Goal: Task Accomplishment & Management: Complete application form

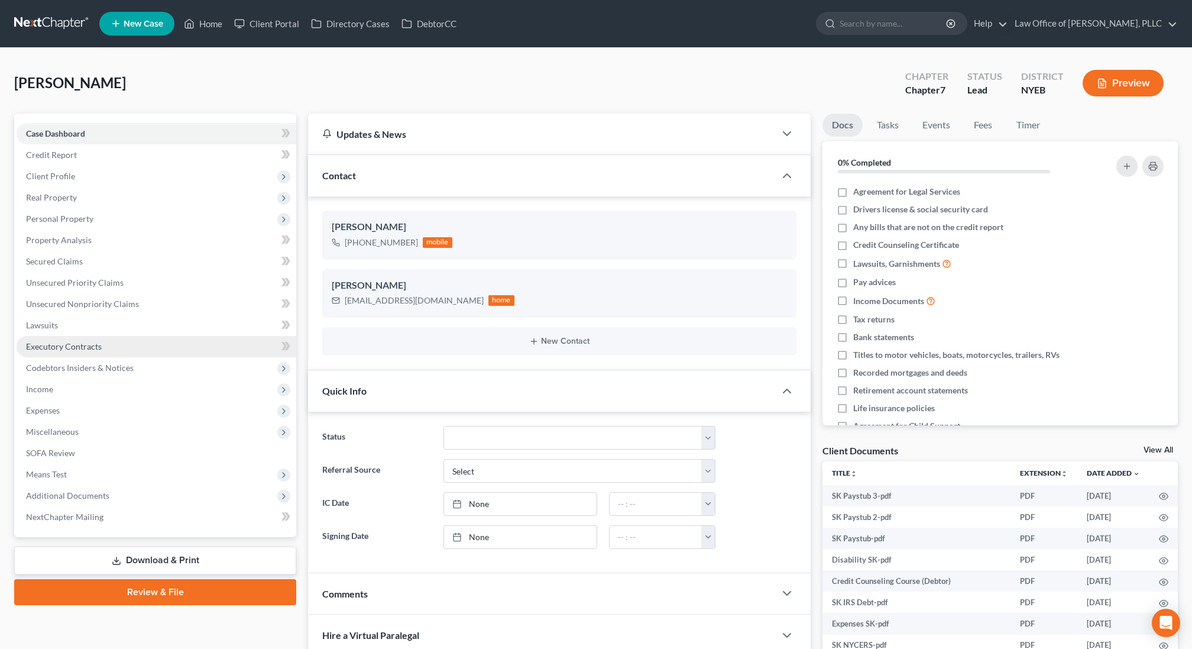
click at [109, 350] on link "Executory Contracts" at bounding box center [157, 346] width 280 height 21
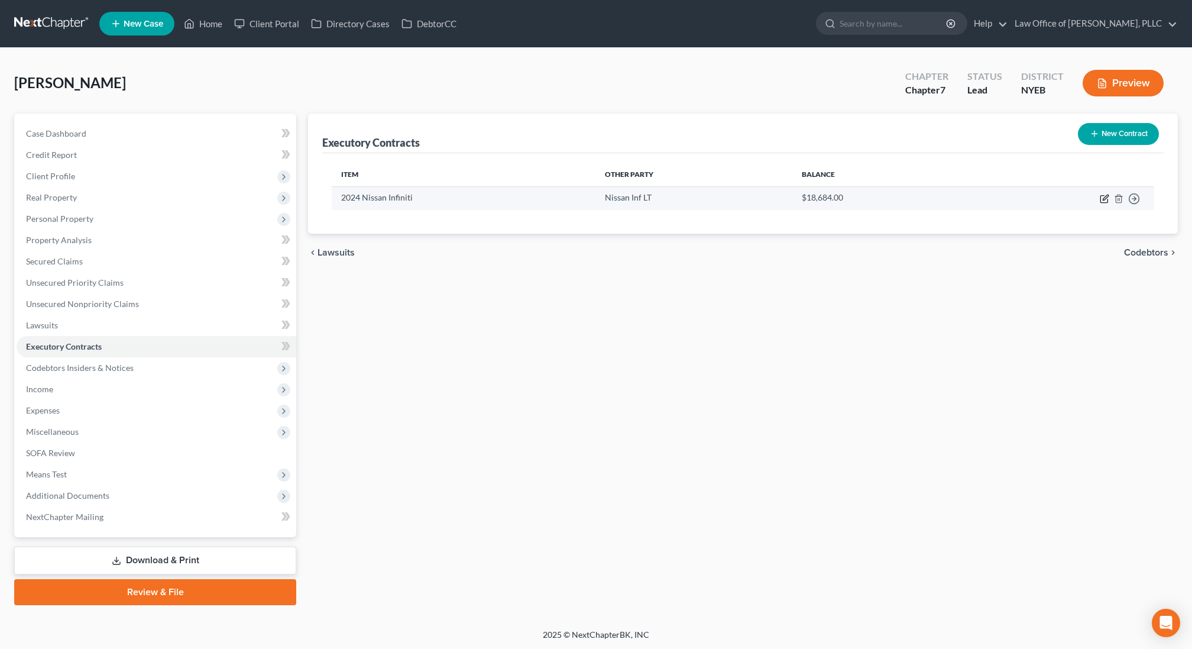
click at [1103, 198] on icon "button" at bounding box center [1105, 197] width 5 height 5
select select "3"
select select "45"
select select "0"
select select "1"
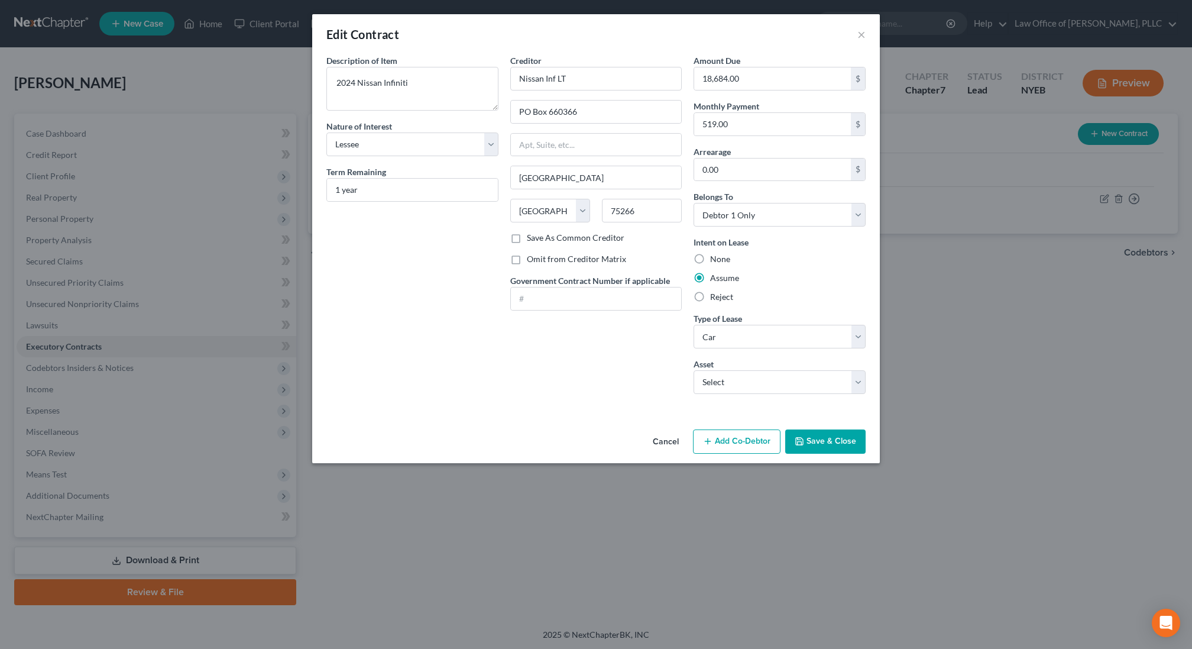
click at [714, 295] on label "Reject" at bounding box center [721, 297] width 23 height 12
click at [715, 295] on input "Reject" at bounding box center [719, 295] width 8 height 8
radio input "true"
click at [714, 277] on label "Assume" at bounding box center [724, 278] width 29 height 12
click at [715, 277] on input "Assume" at bounding box center [719, 276] width 8 height 8
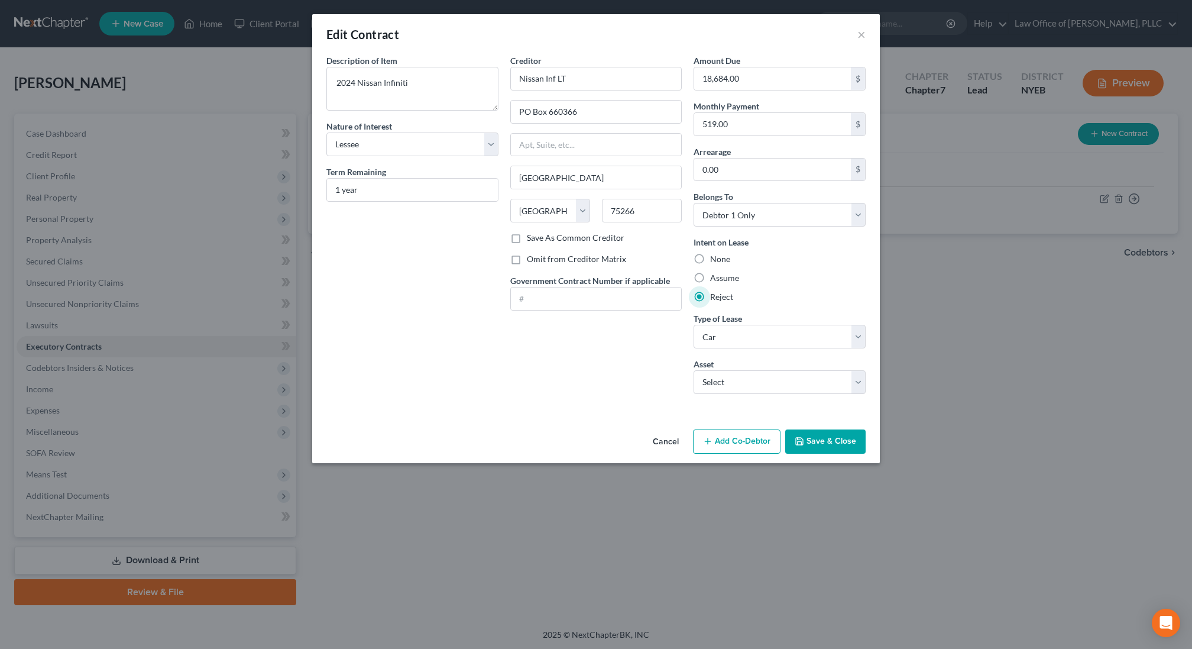
radio input "true"
click at [818, 439] on button "Save & Close" at bounding box center [825, 441] width 80 height 25
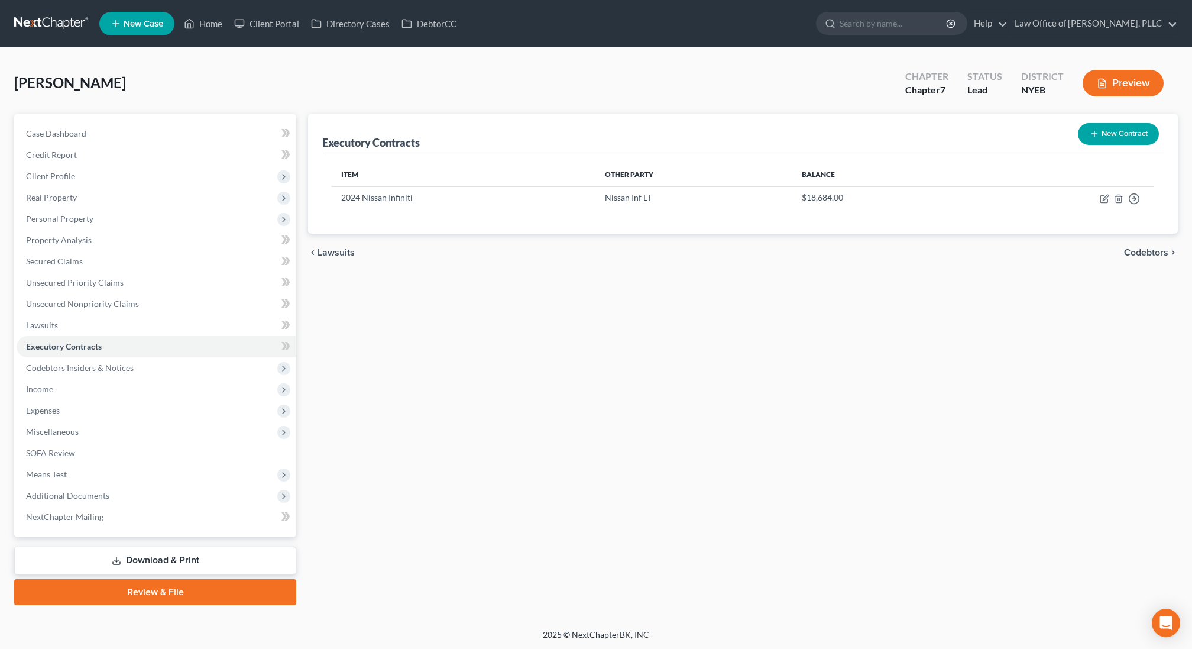
click at [1107, 80] on button "Preview" at bounding box center [1123, 83] width 81 height 27
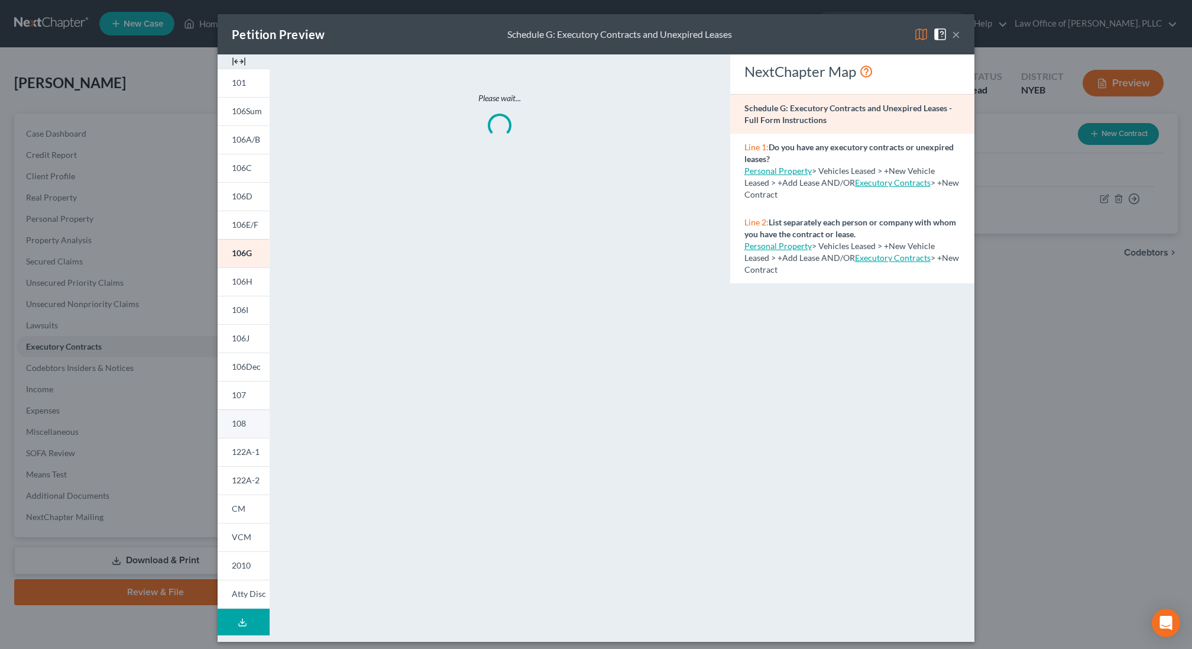
click at [245, 425] on span "108" at bounding box center [239, 423] width 14 height 10
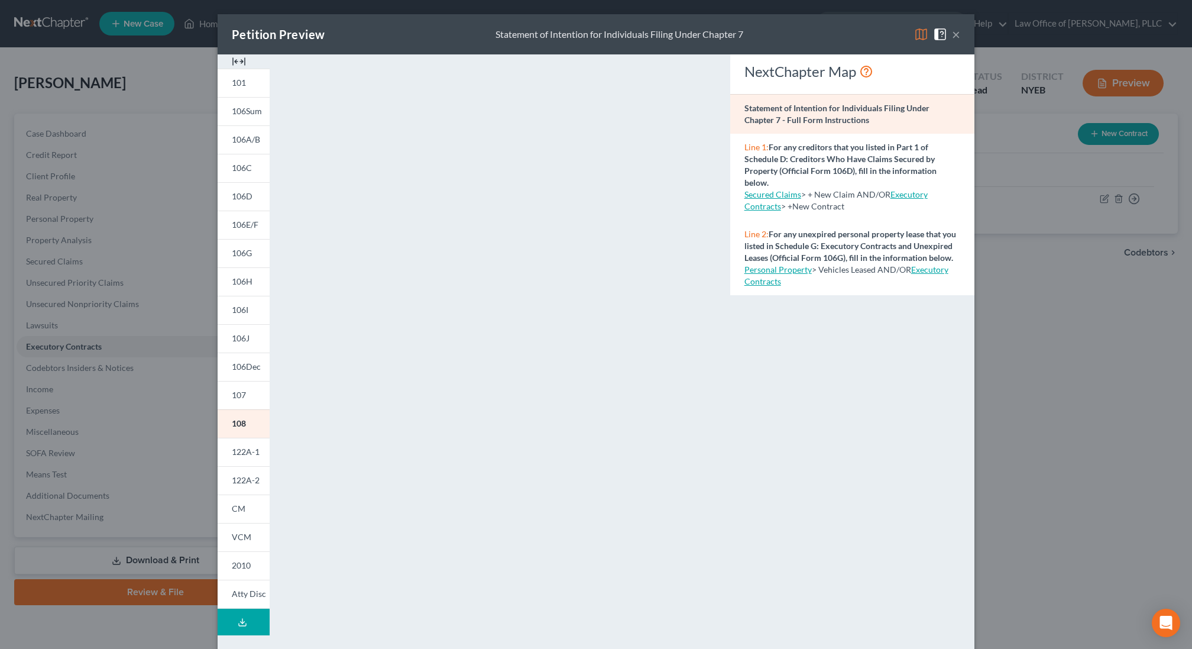
click at [242, 60] on img at bounding box center [239, 61] width 14 height 14
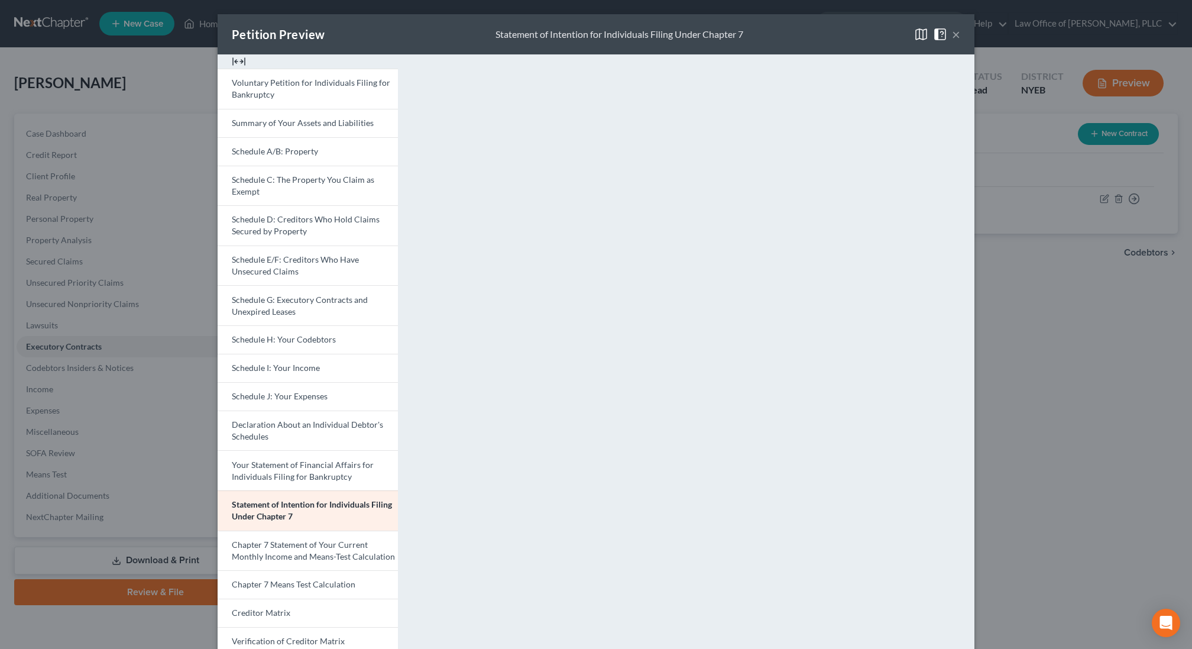
click at [954, 31] on button "×" at bounding box center [956, 34] width 8 height 14
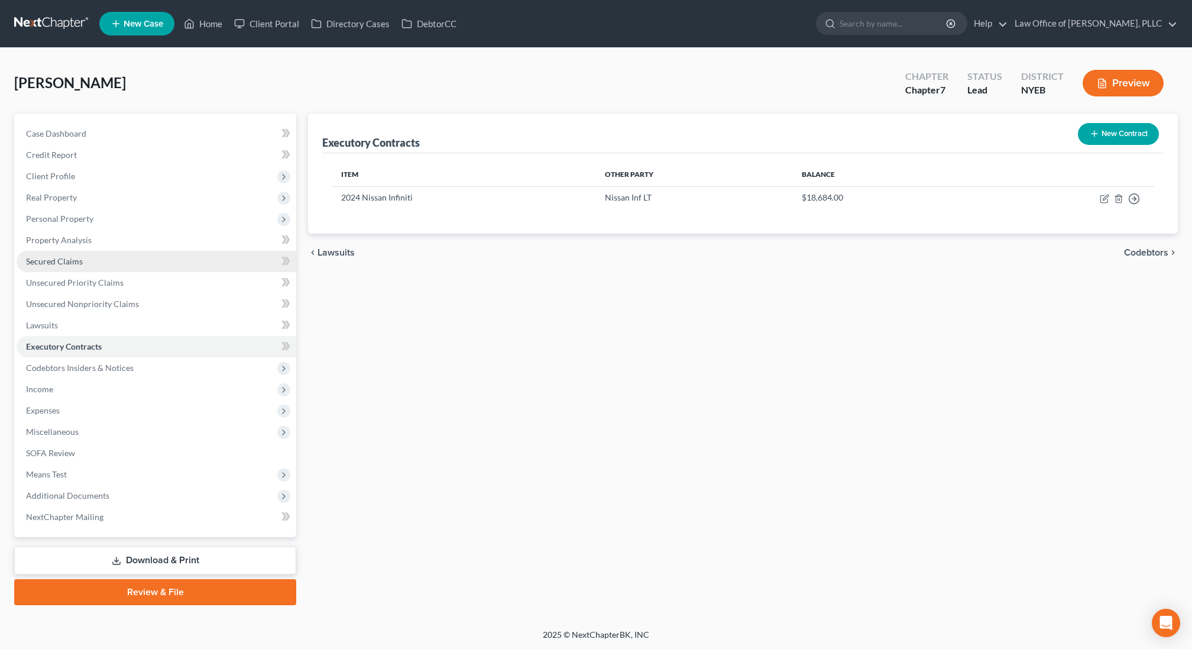
click at [82, 263] on link "Secured Claims" at bounding box center [157, 261] width 280 height 21
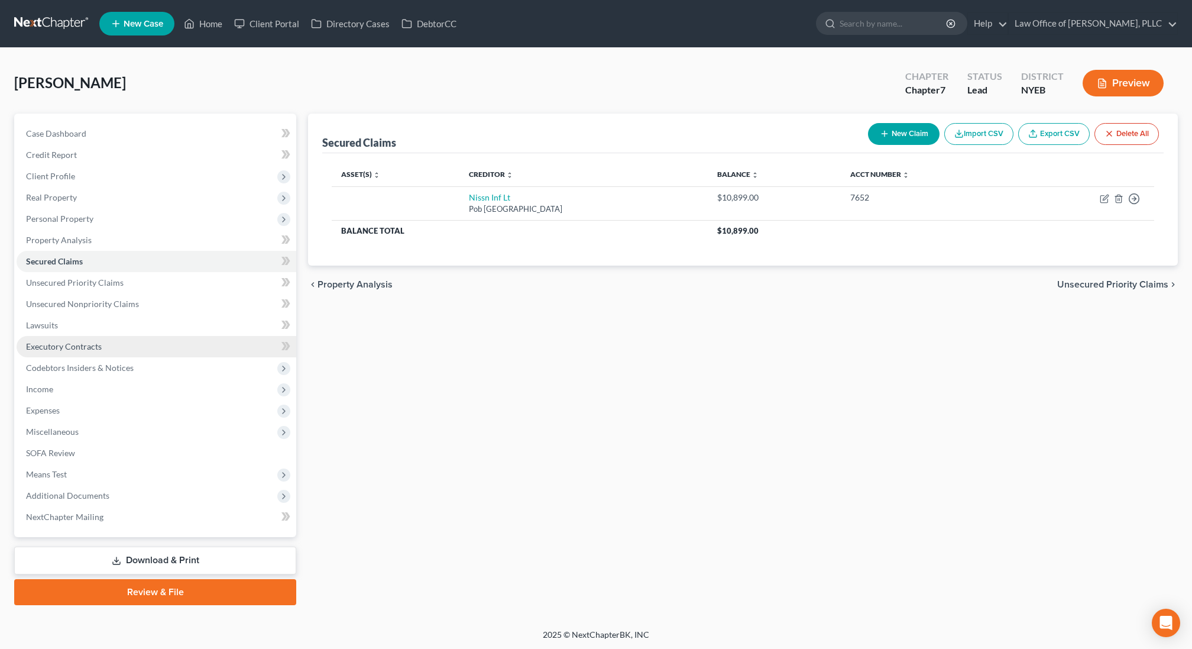
click at [90, 344] on span "Executory Contracts" at bounding box center [64, 346] width 76 height 10
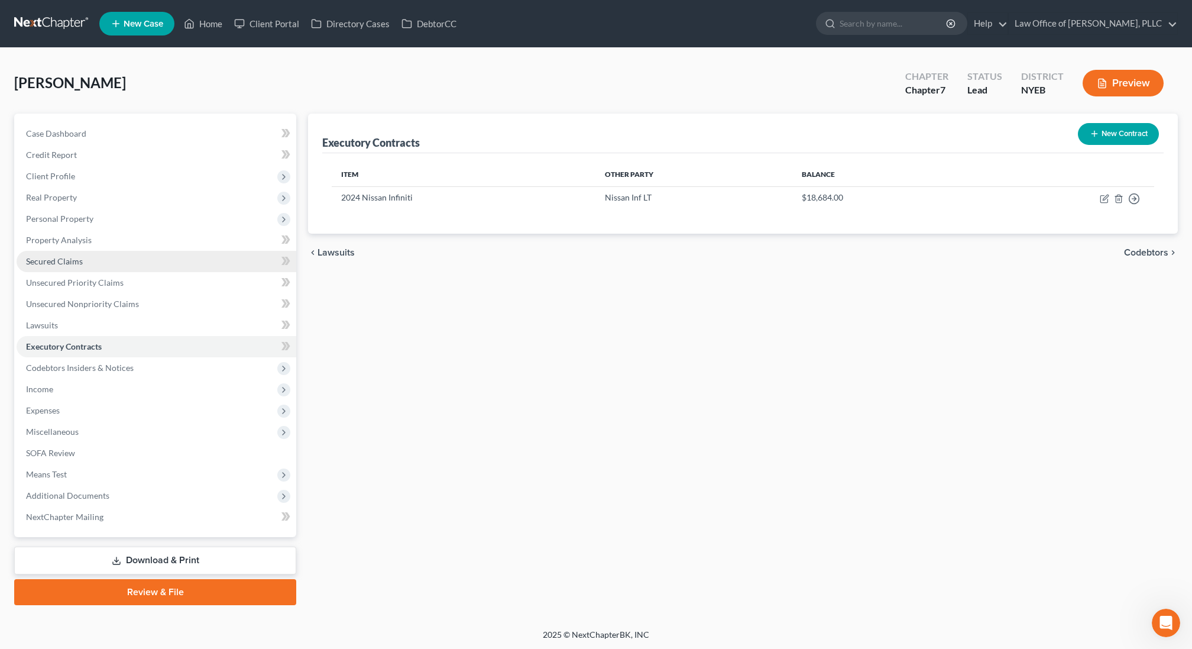
click at [77, 263] on span "Secured Claims" at bounding box center [54, 261] width 57 height 10
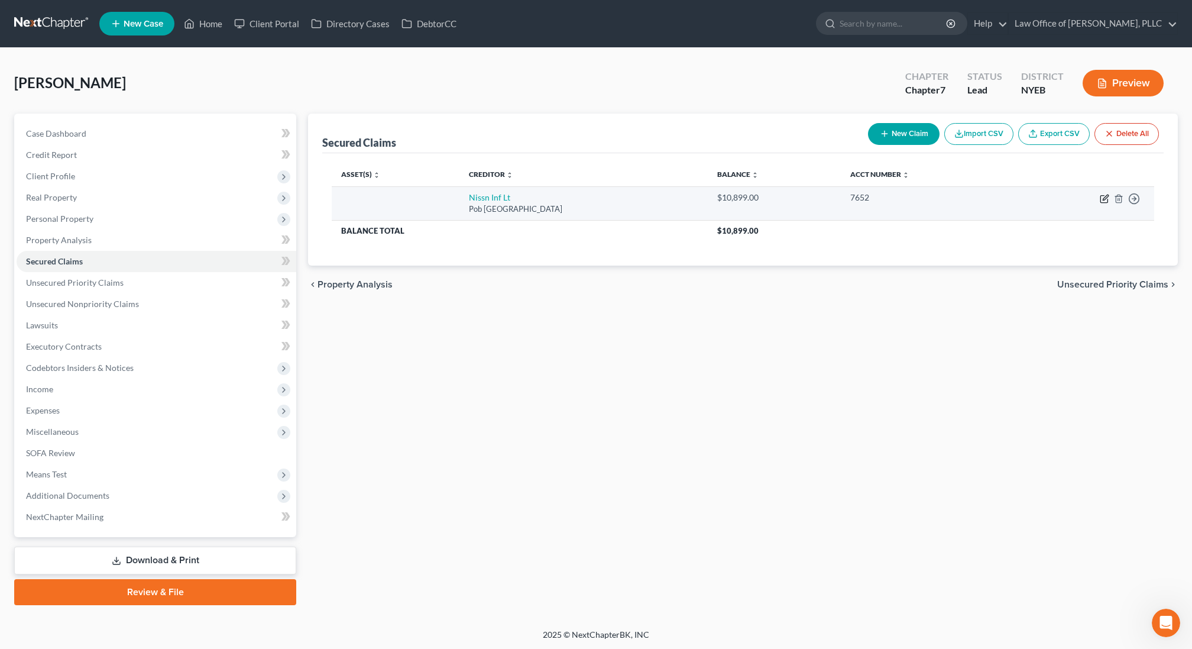
click at [1103, 195] on icon "button" at bounding box center [1104, 198] width 9 height 9
select select "45"
select select "0"
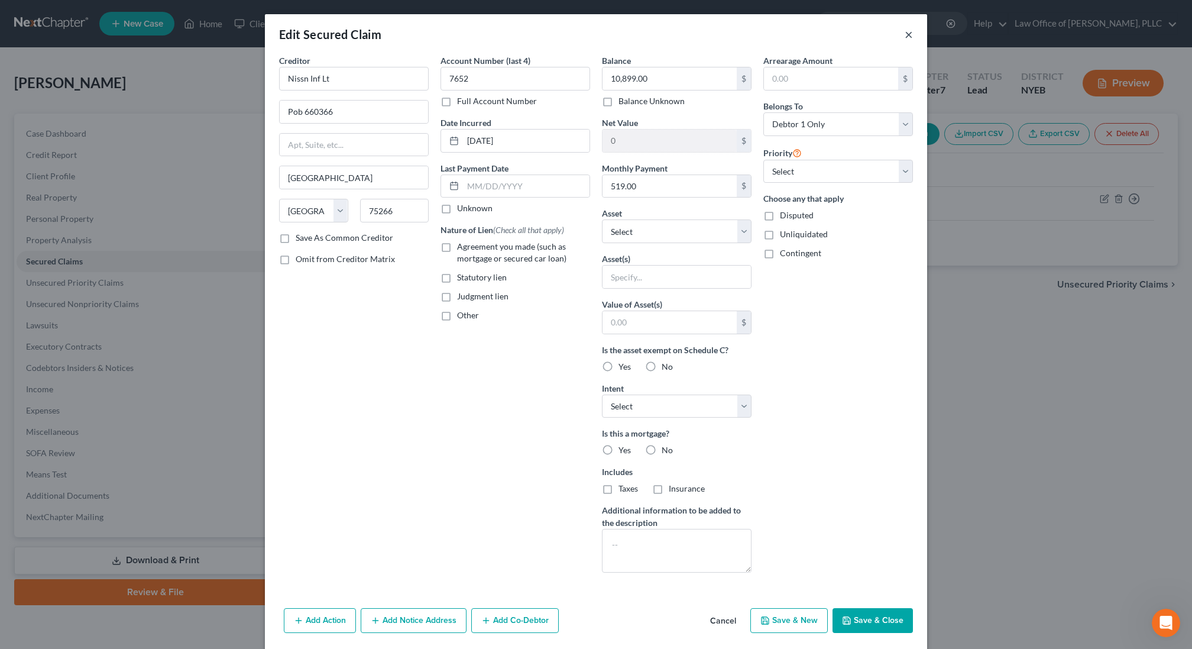
click at [907, 34] on button "×" at bounding box center [909, 34] width 8 height 14
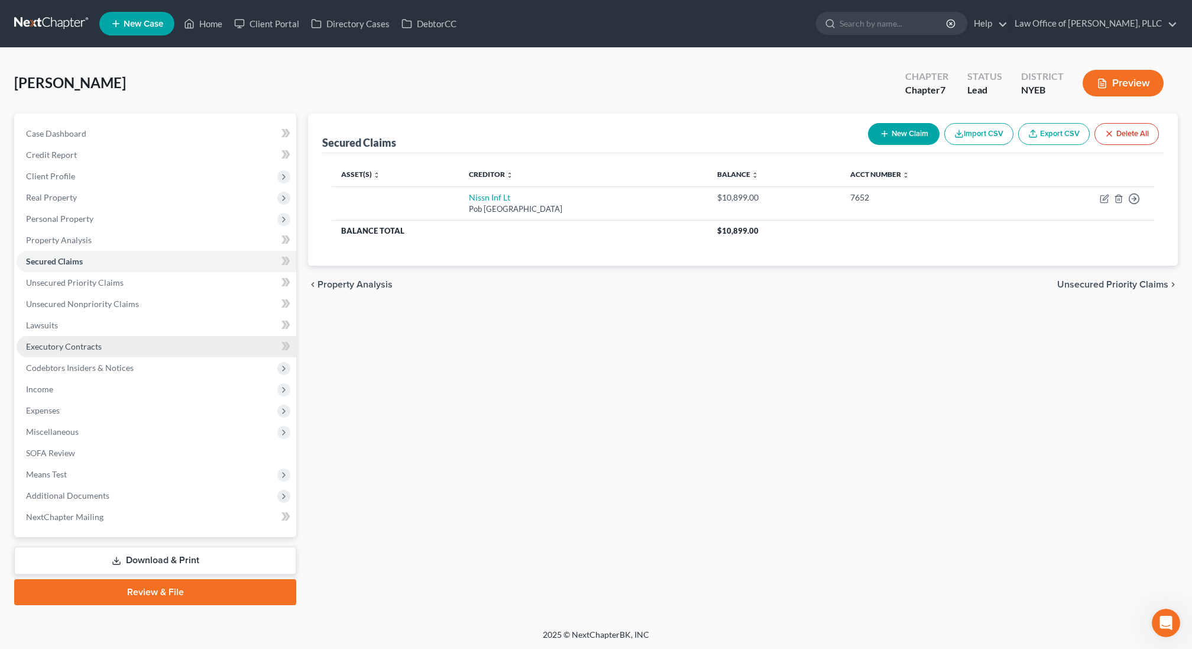
click at [105, 347] on link "Executory Contracts" at bounding box center [157, 346] width 280 height 21
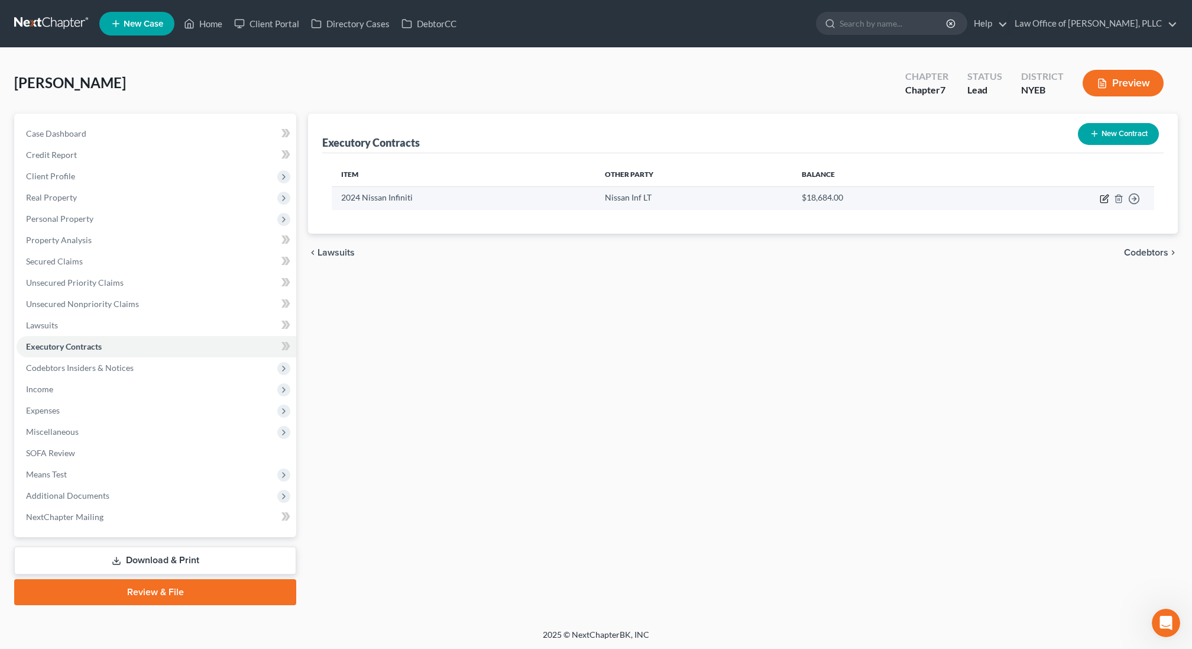
click at [1104, 199] on icon "button" at bounding box center [1105, 197] width 5 height 5
select select "3"
select select "45"
select select "0"
select select "1"
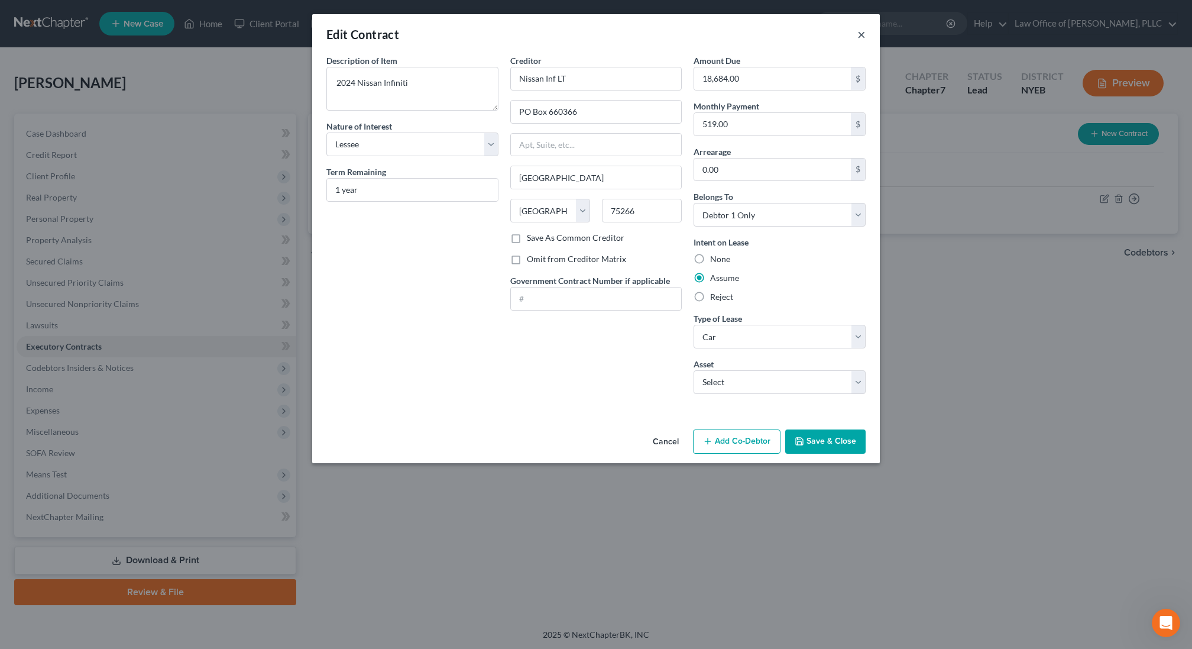
click at [863, 31] on button "×" at bounding box center [861, 34] width 8 height 14
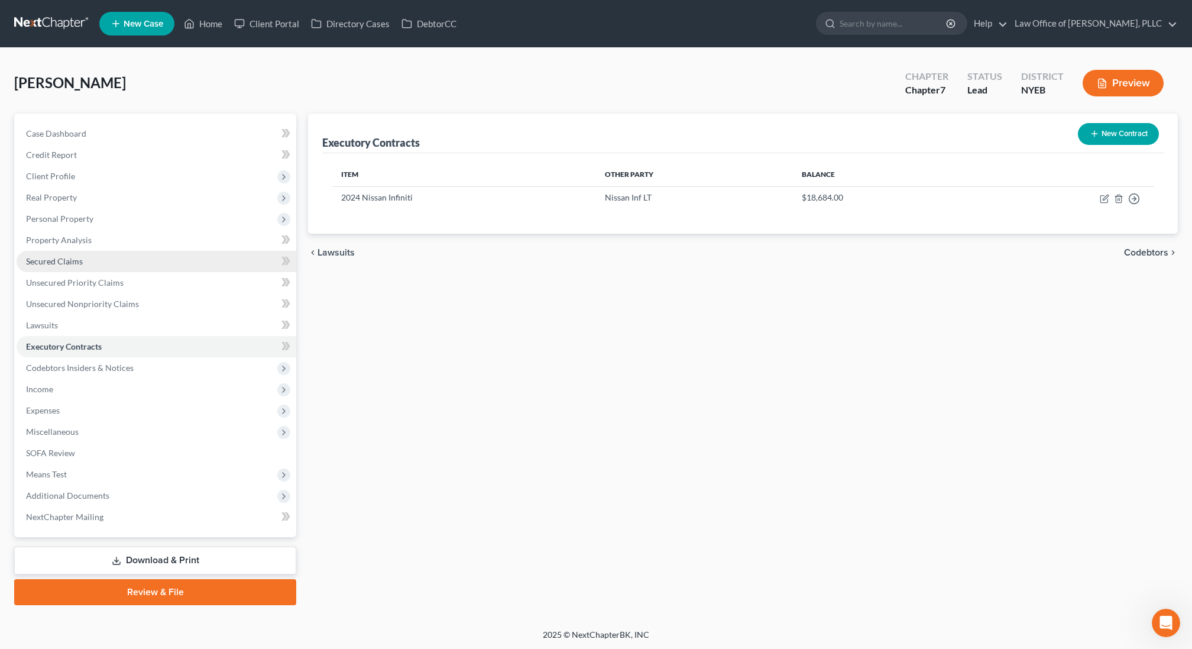
click at [77, 261] on span "Secured Claims" at bounding box center [54, 261] width 57 height 10
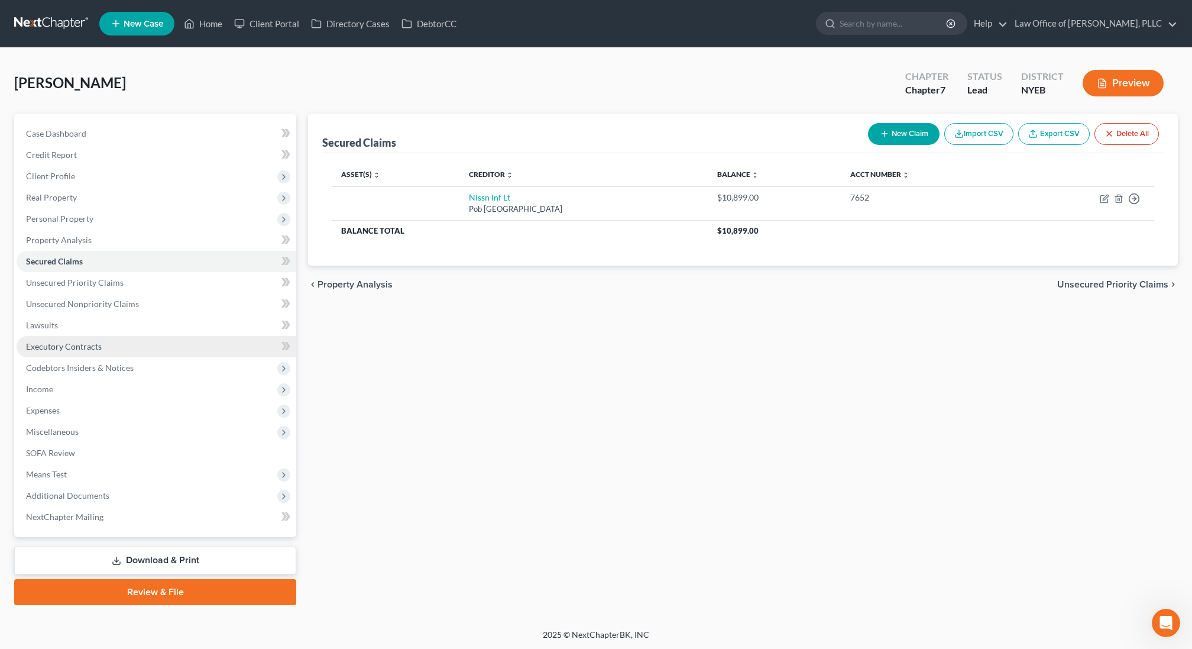
click at [114, 350] on link "Executory Contracts" at bounding box center [157, 346] width 280 height 21
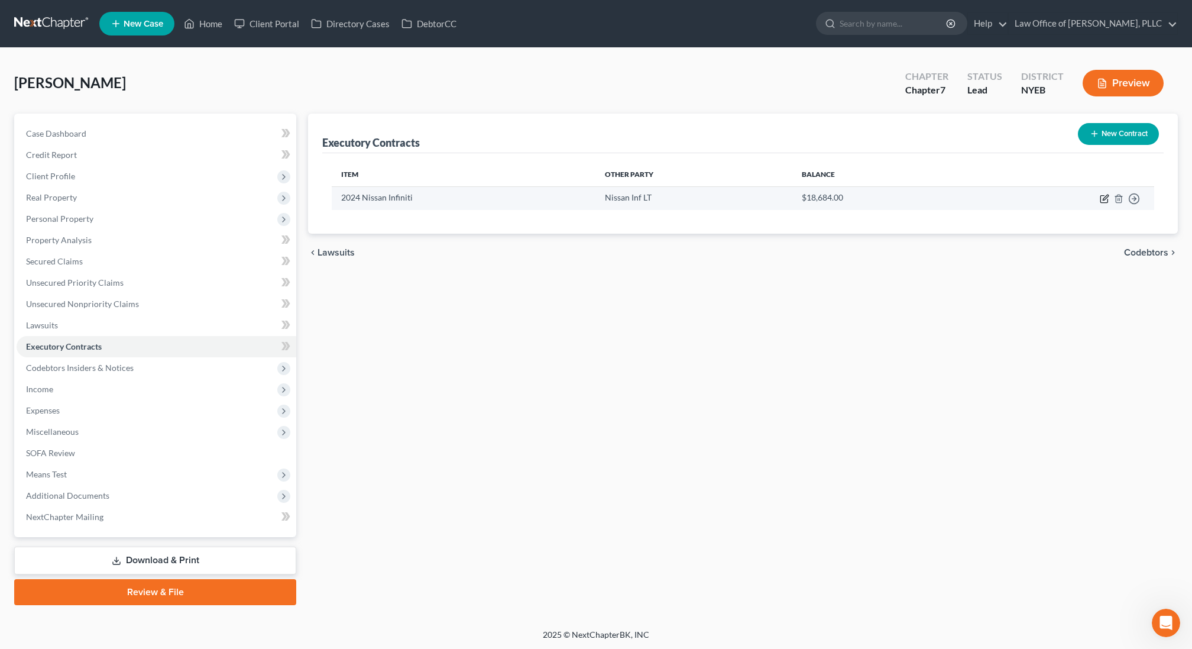
click at [1102, 197] on icon "button" at bounding box center [1104, 198] width 9 height 9
select select "3"
select select "45"
select select "0"
select select "1"
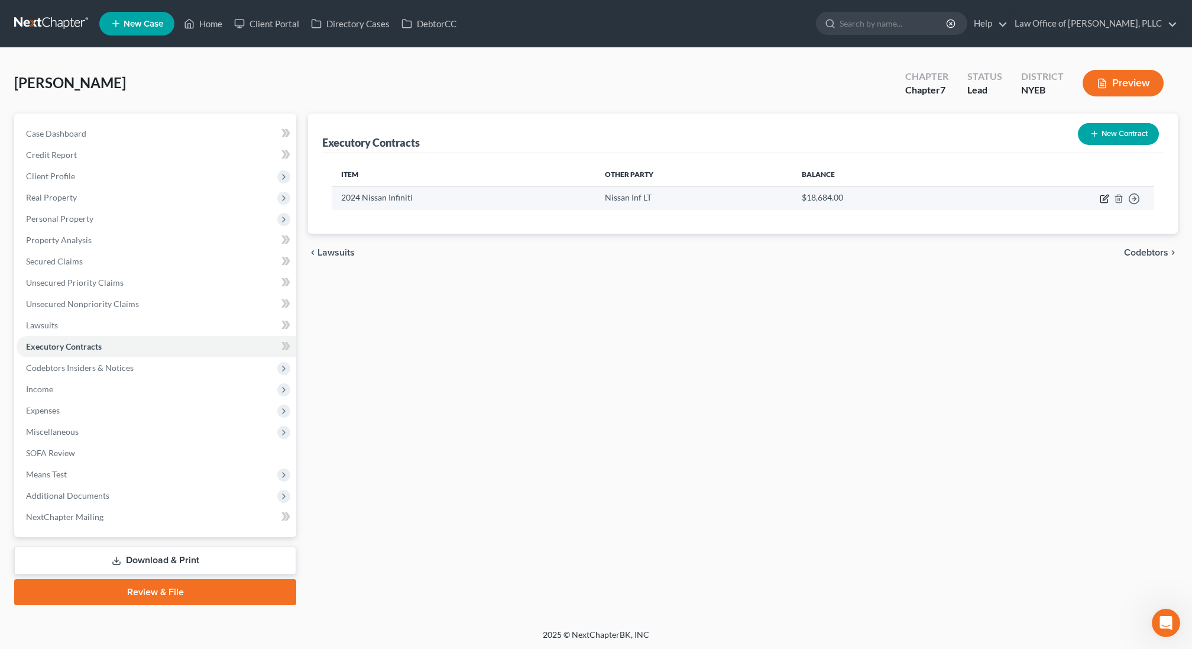
select select "0"
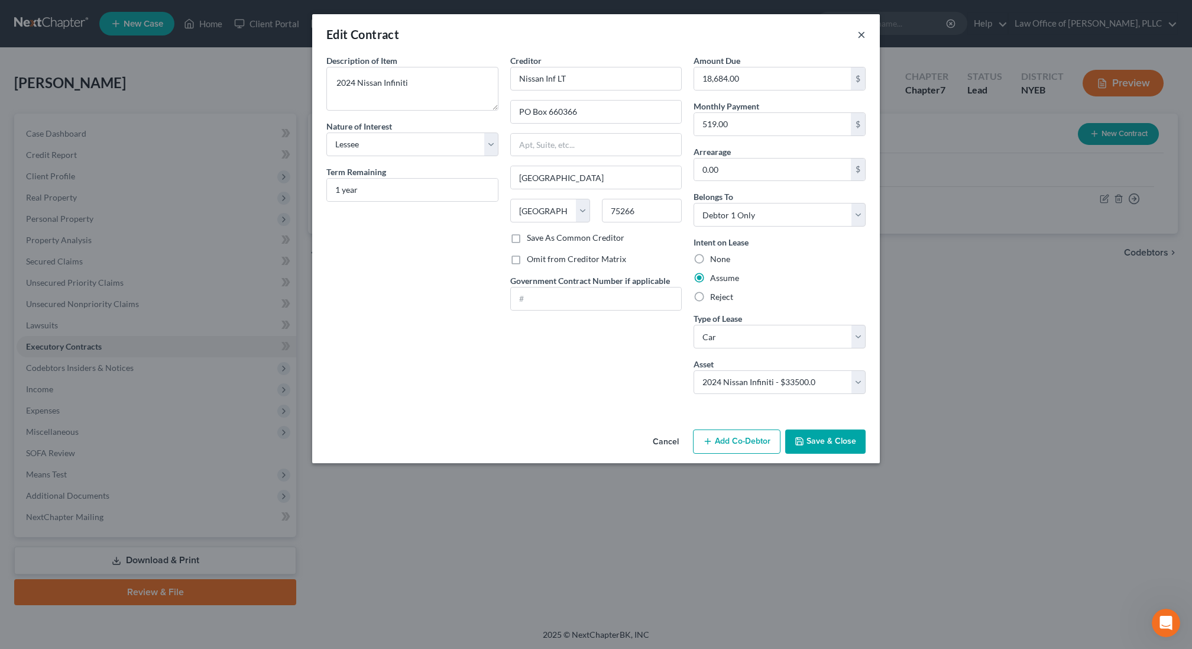
click at [862, 33] on button "×" at bounding box center [861, 34] width 8 height 14
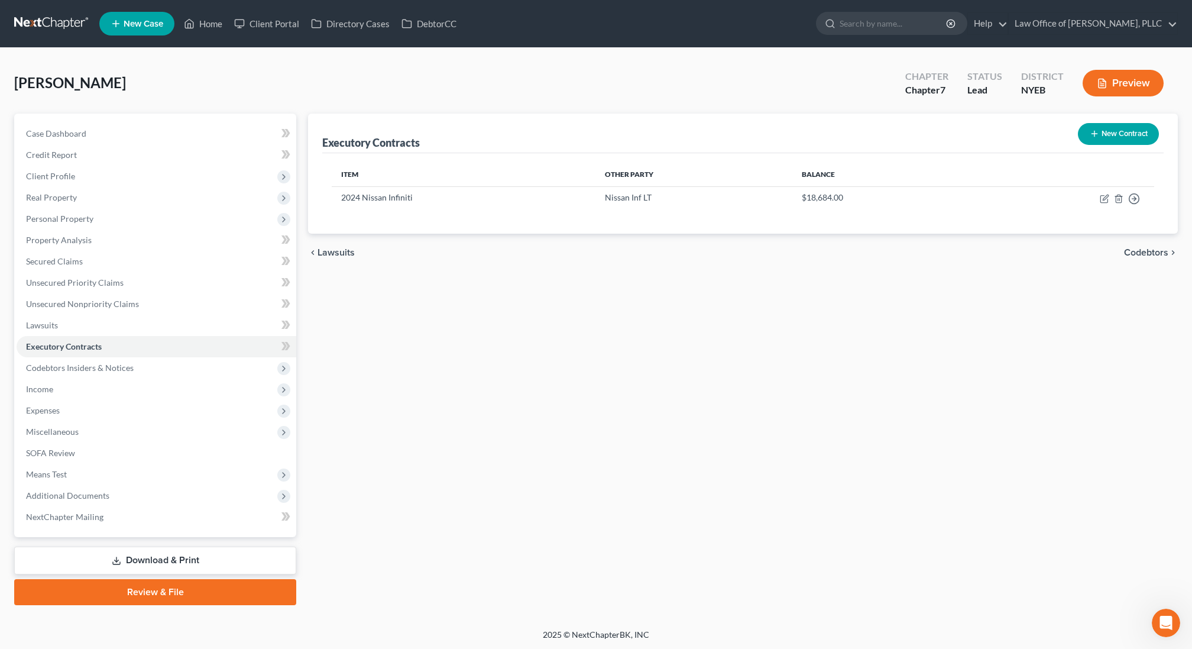
click at [1101, 89] on button "Preview" at bounding box center [1123, 83] width 81 height 27
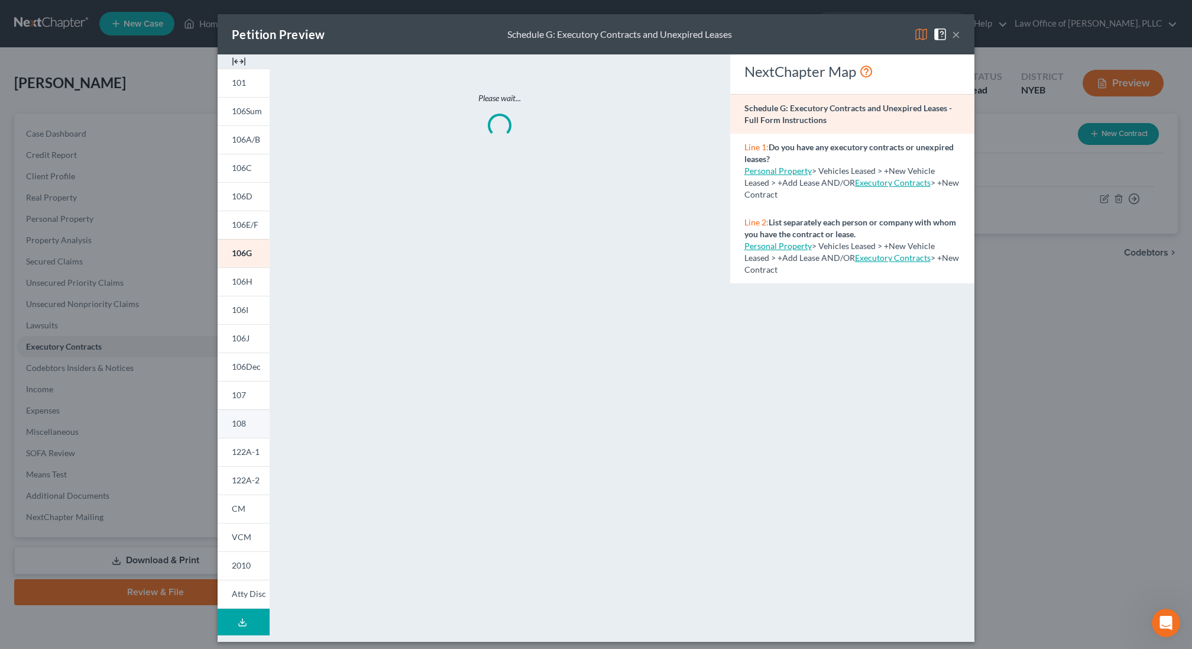
click at [257, 431] on link "108" at bounding box center [244, 423] width 52 height 28
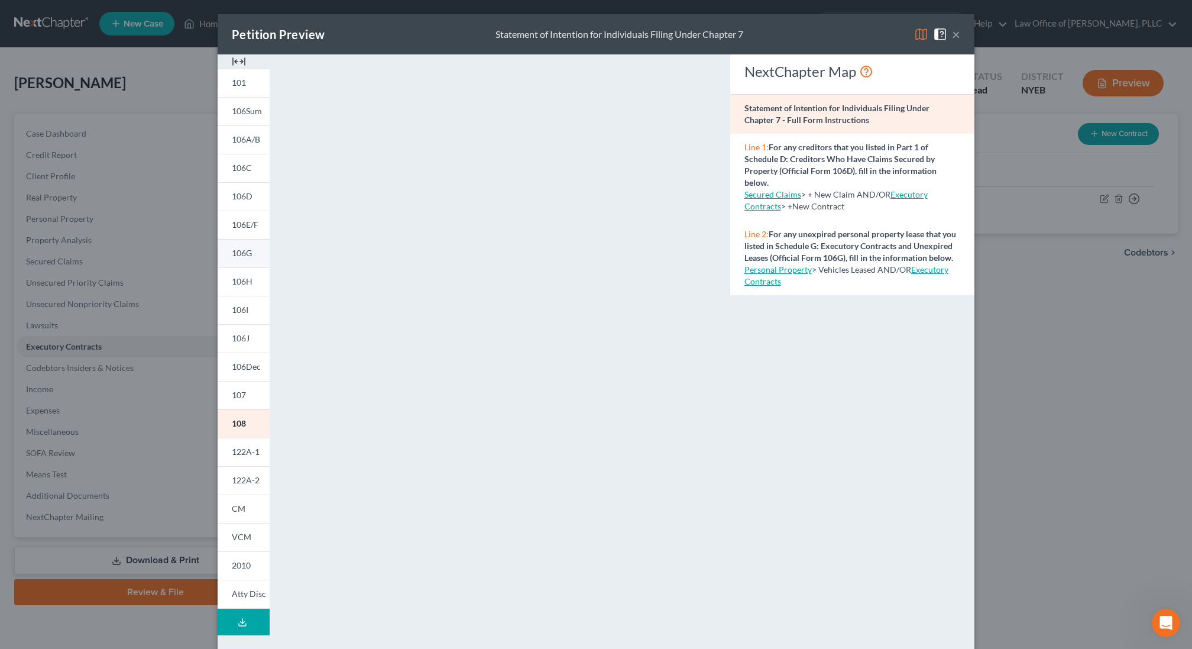
click at [251, 260] on link "106G" at bounding box center [244, 253] width 52 height 28
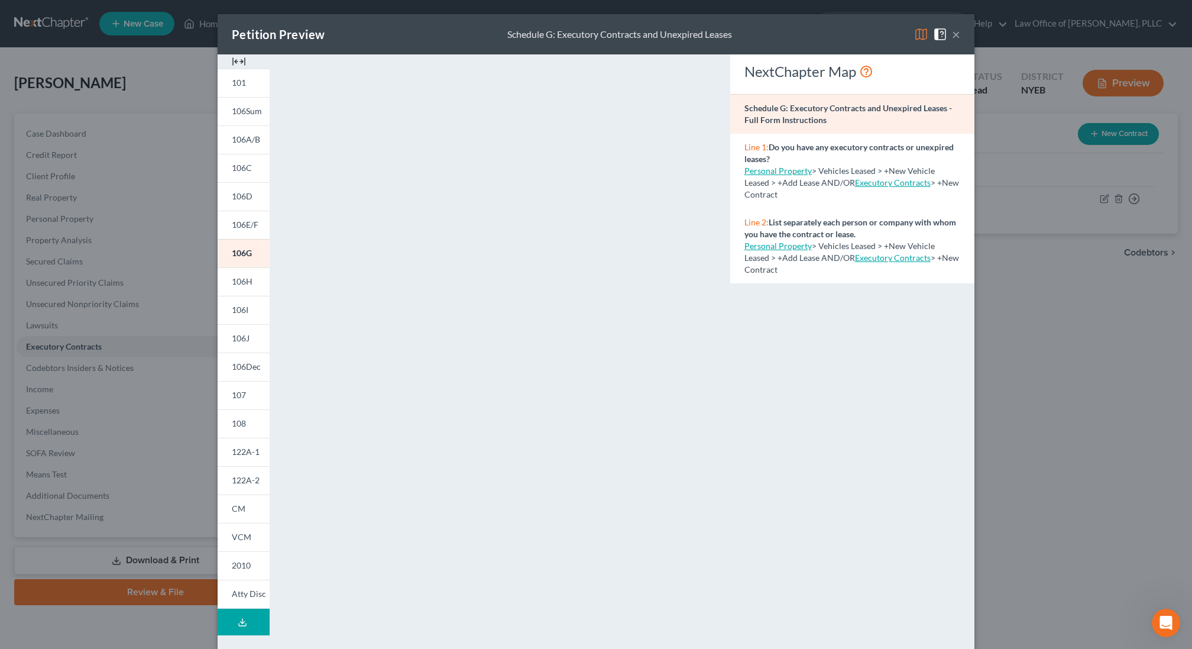
click at [957, 36] on button "×" at bounding box center [956, 34] width 8 height 14
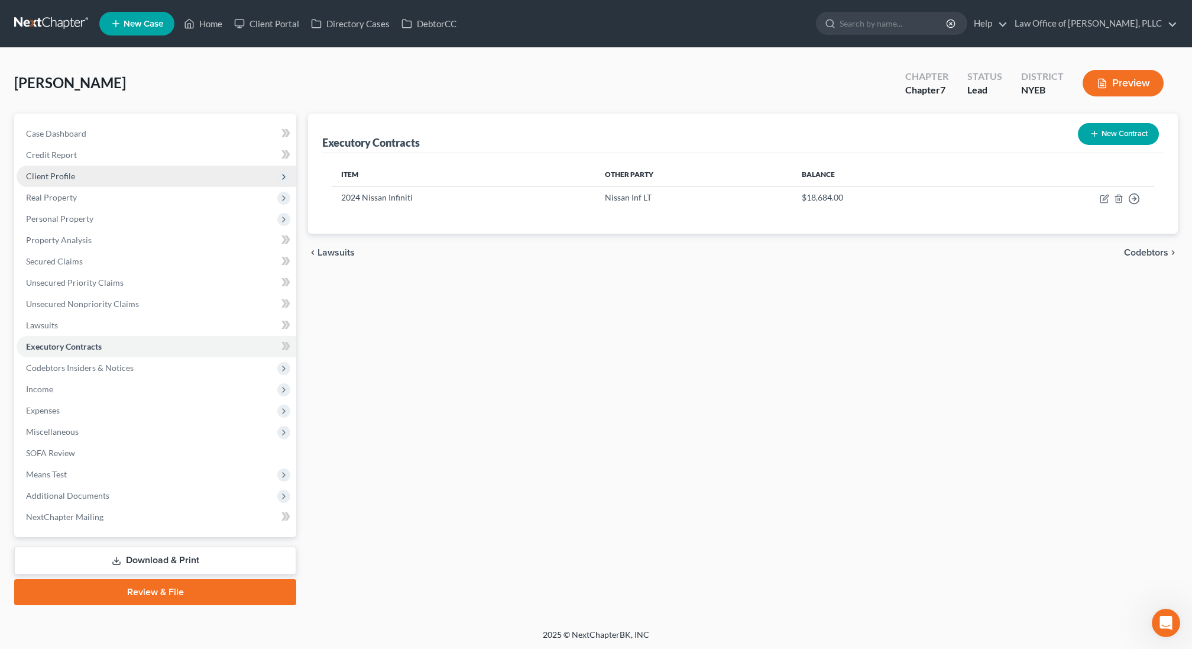
click at [62, 176] on span "Client Profile" at bounding box center [50, 176] width 49 height 10
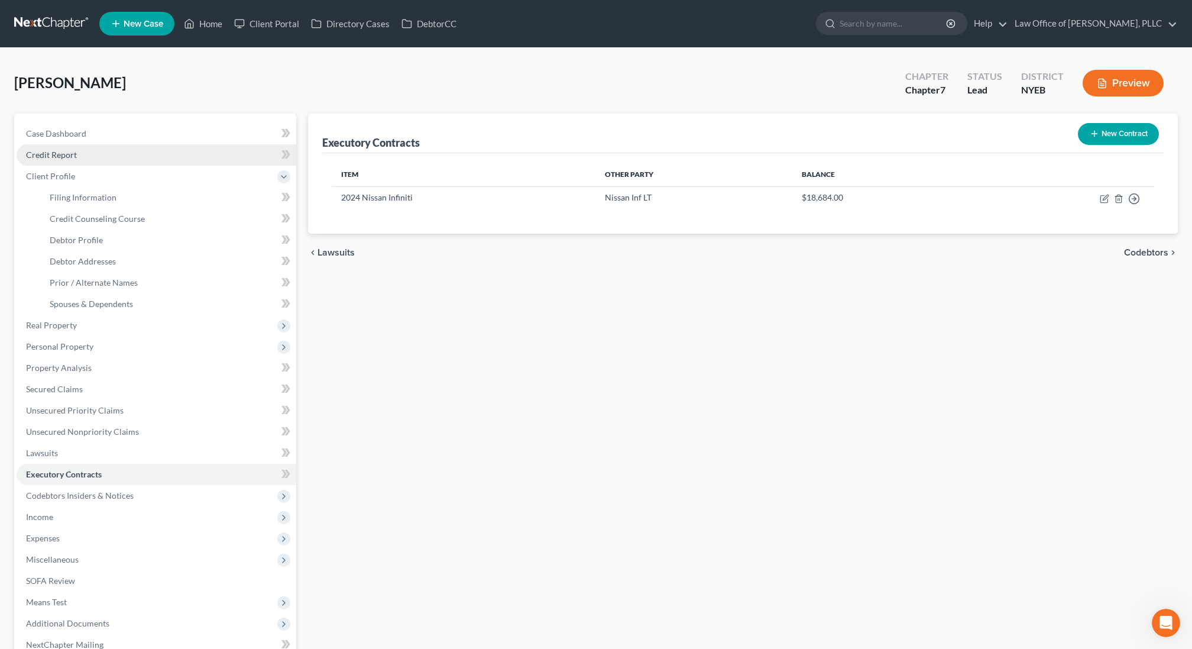
click at [74, 150] on span "Credit Report" at bounding box center [51, 155] width 51 height 10
